Goal: Task Accomplishment & Management: Manage account settings

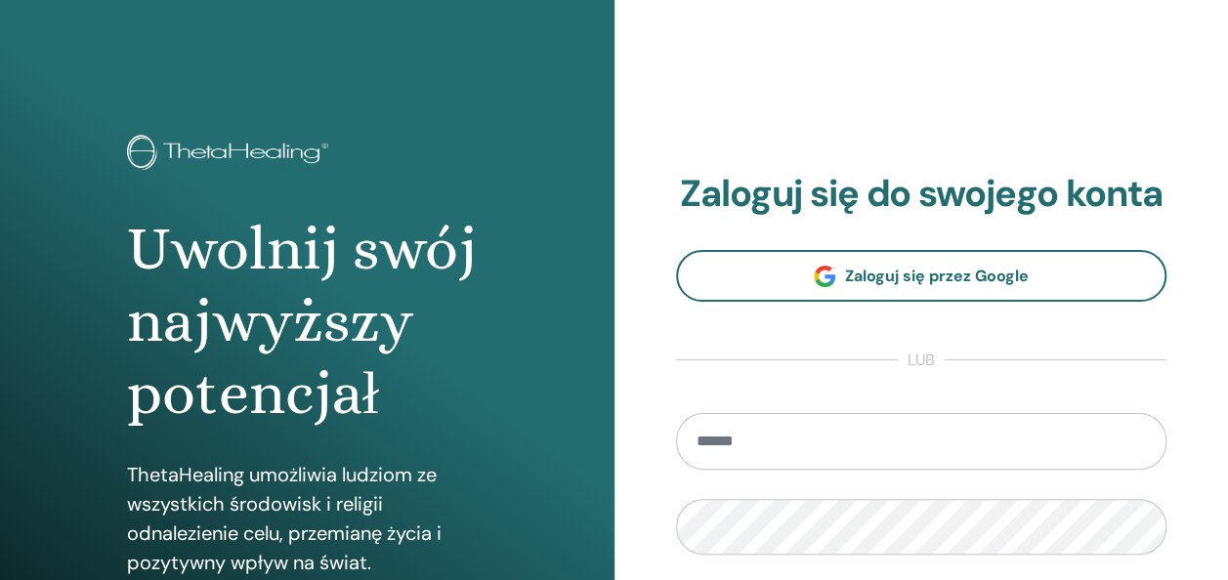
click at [763, 444] on input "email" at bounding box center [921, 441] width 491 height 57
type input "**********"
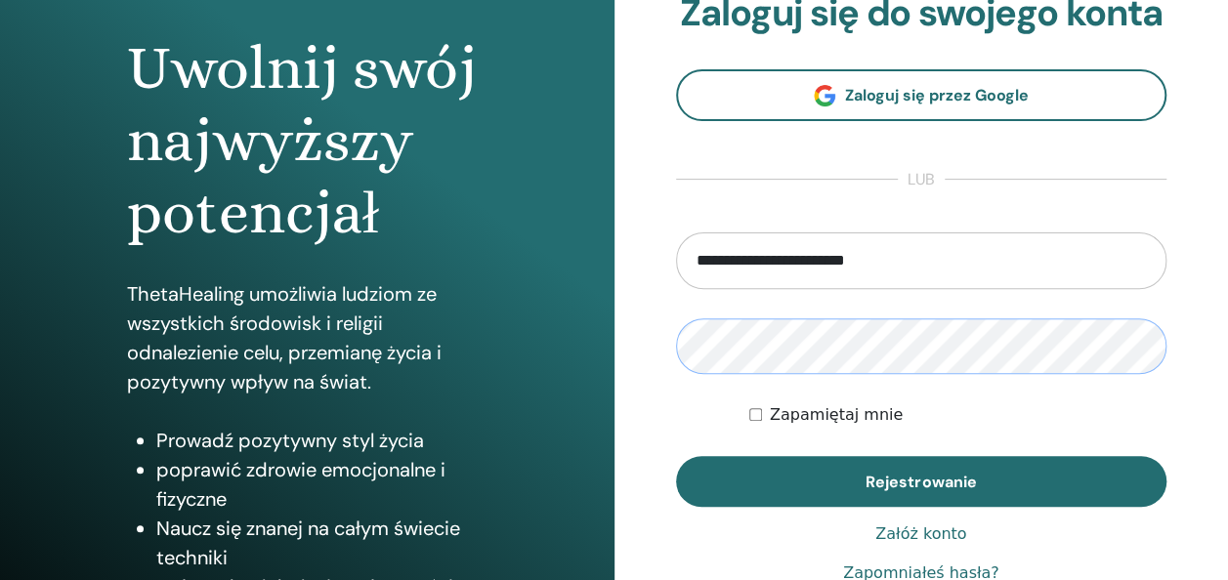
scroll to position [195, 0]
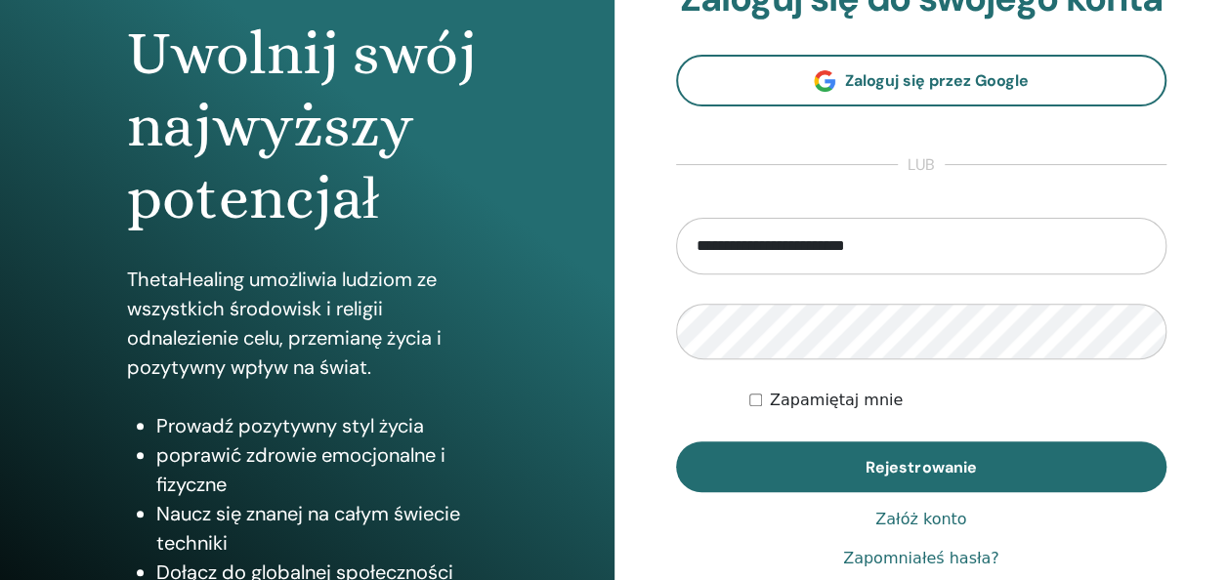
click at [763, 396] on div "Zapamiętaj mnie" at bounding box center [957, 400] width 417 height 23
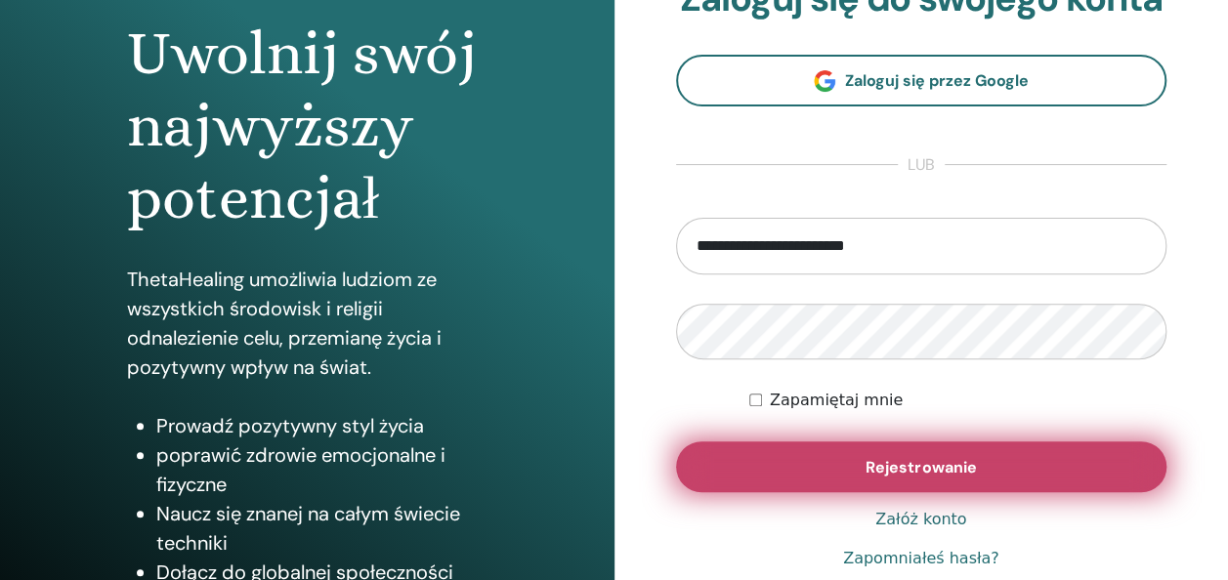
click at [936, 462] on span "Rejestrowanie" at bounding box center [920, 467] width 110 height 21
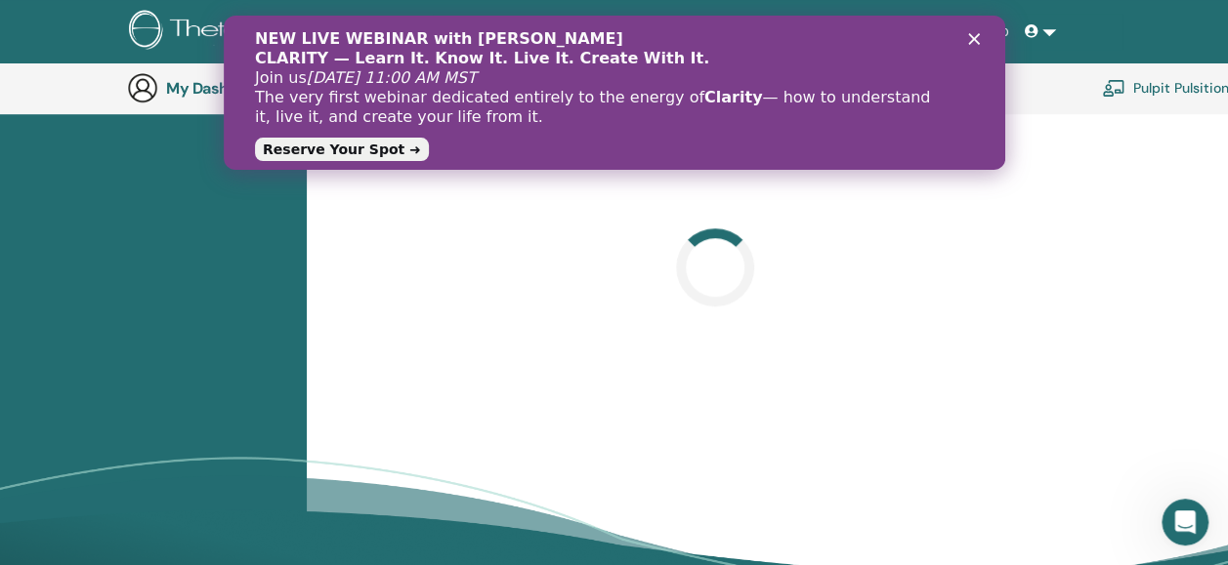
scroll to position [734, 0]
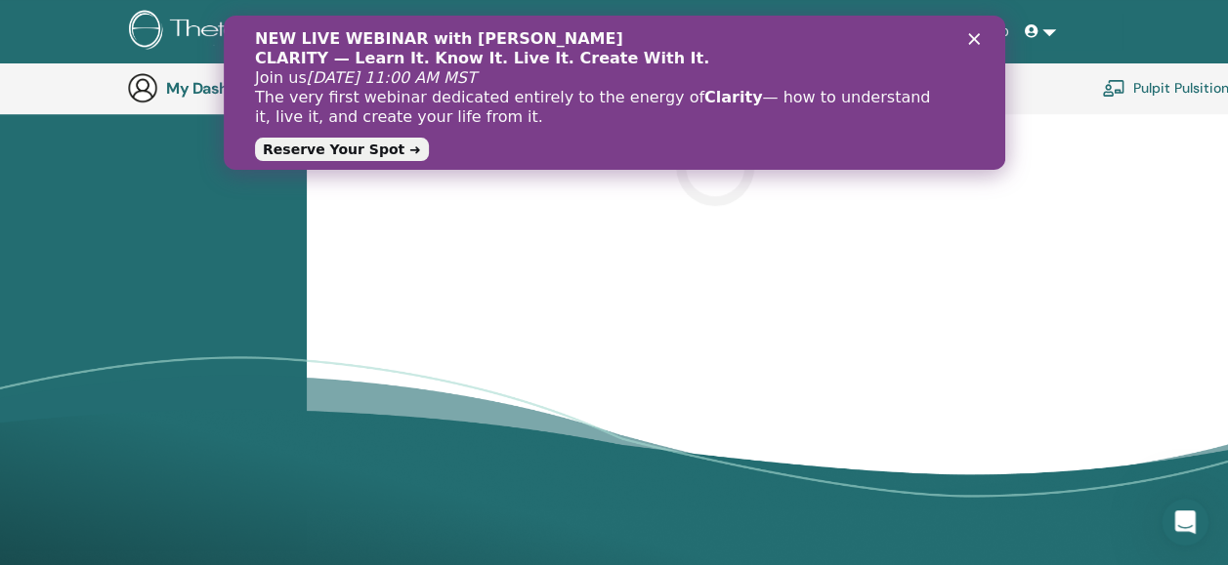
click at [978, 40] on icon "Zamknij" at bounding box center [973, 39] width 12 height 12
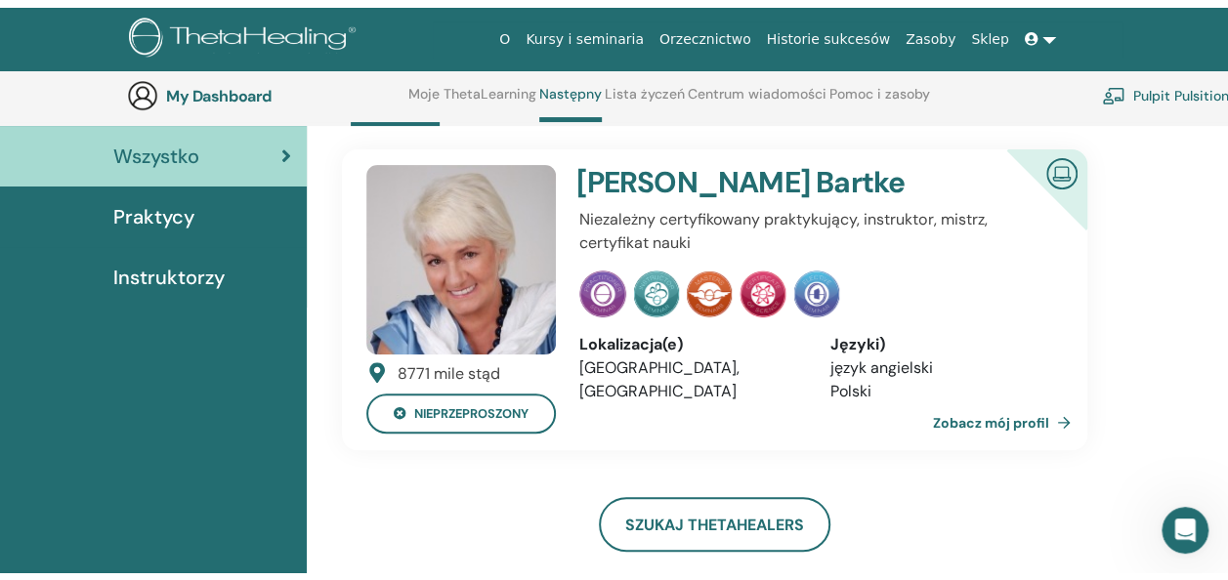
scroll to position [0, 0]
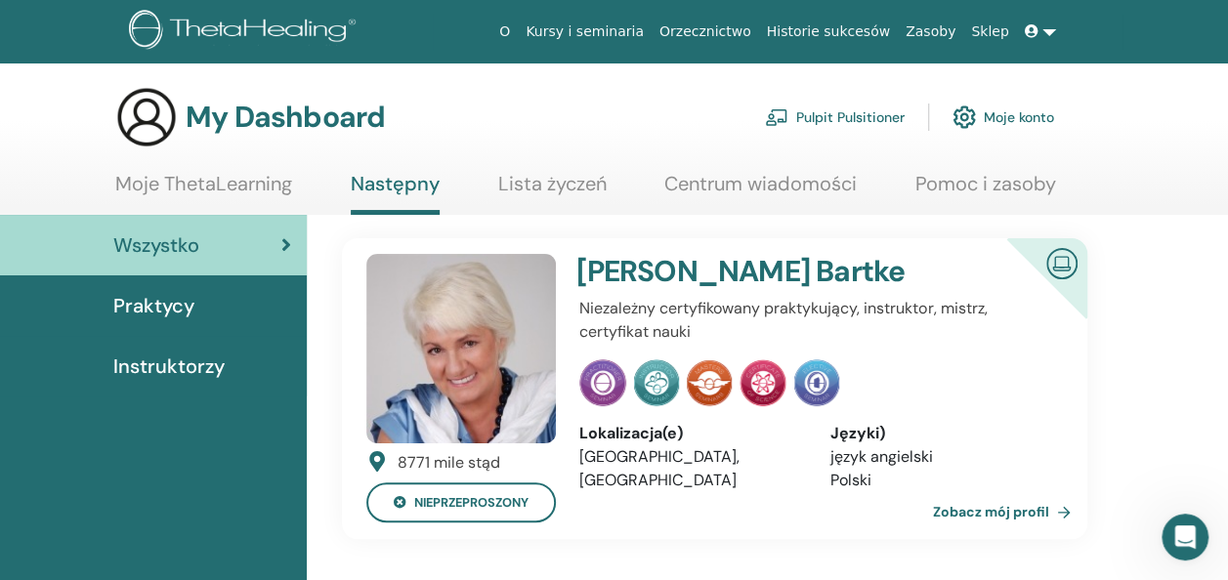
click at [812, 33] on link "Historie sukcesów" at bounding box center [828, 32] width 139 height 36
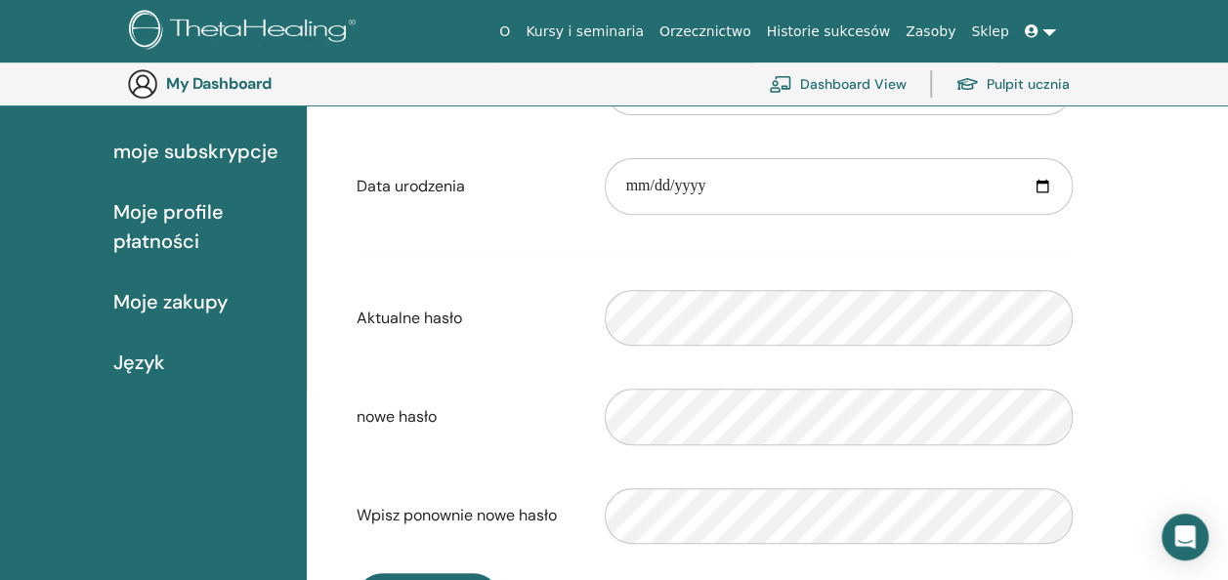
scroll to position [238, 0]
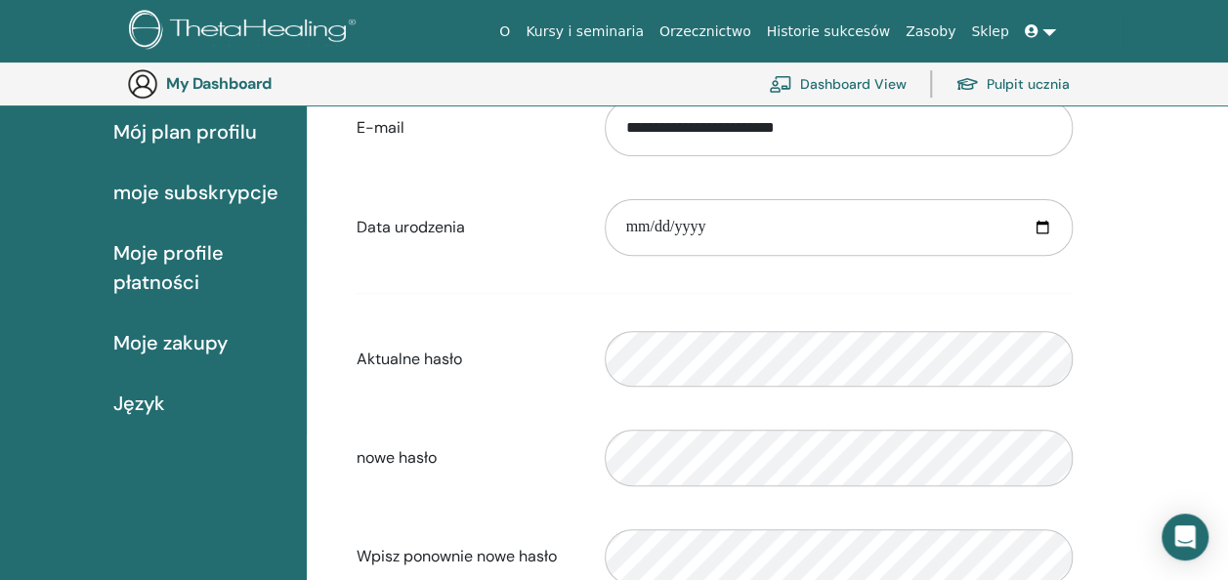
click at [186, 345] on span "Moje zakupy" at bounding box center [170, 342] width 114 height 29
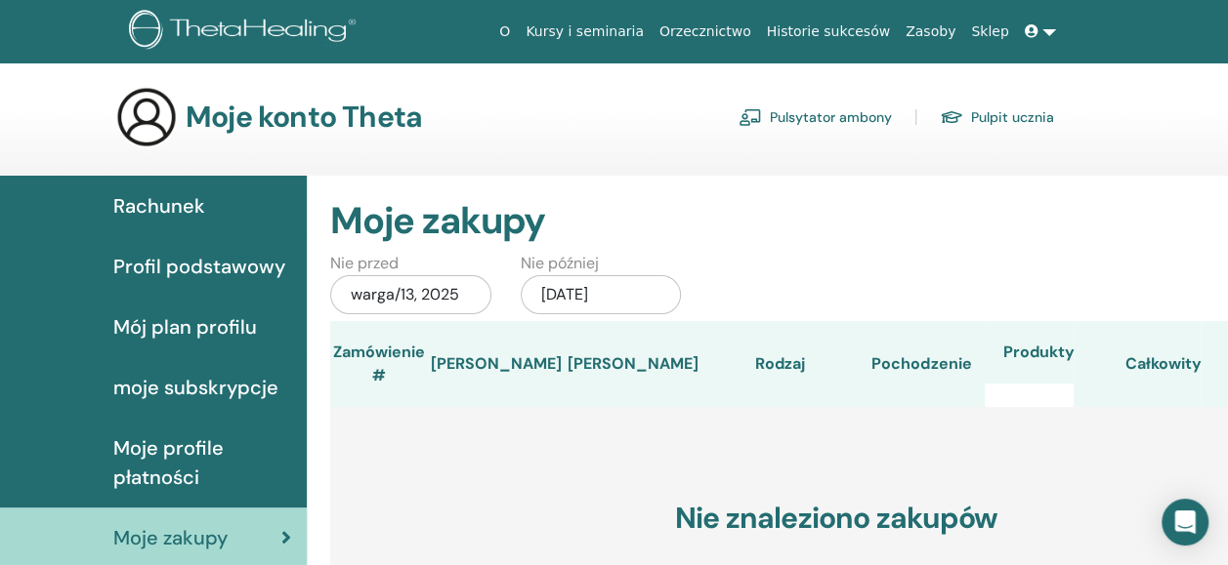
click at [165, 265] on span "Profil podstawowy" at bounding box center [199, 266] width 172 height 29
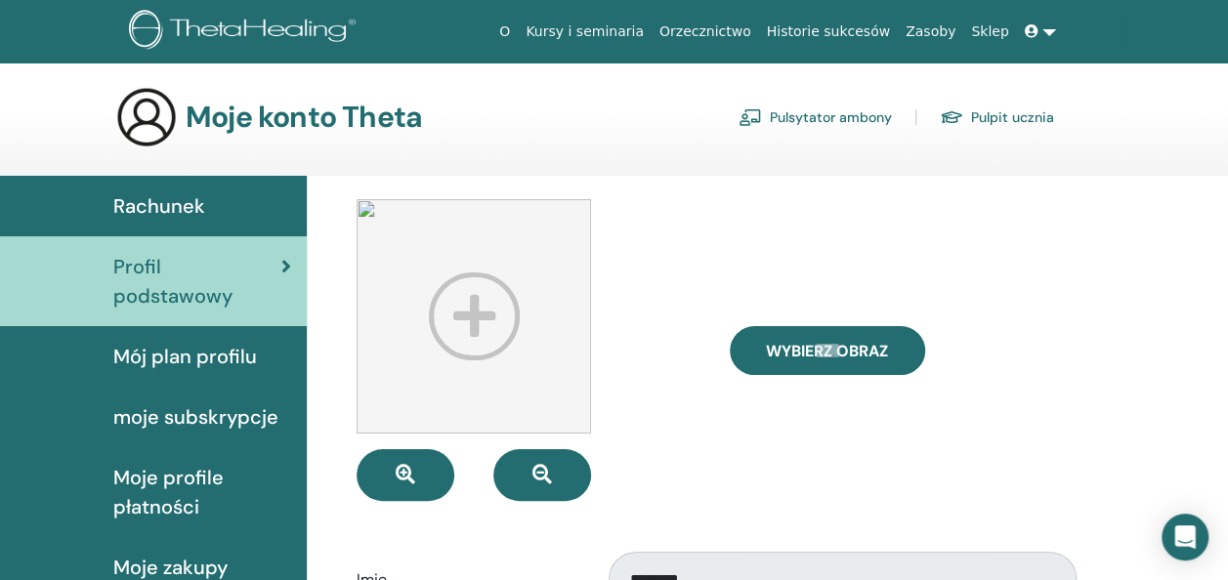
click at [186, 359] on span "Mój plan profilu" at bounding box center [185, 356] width 144 height 29
